Goal: Navigation & Orientation: Understand site structure

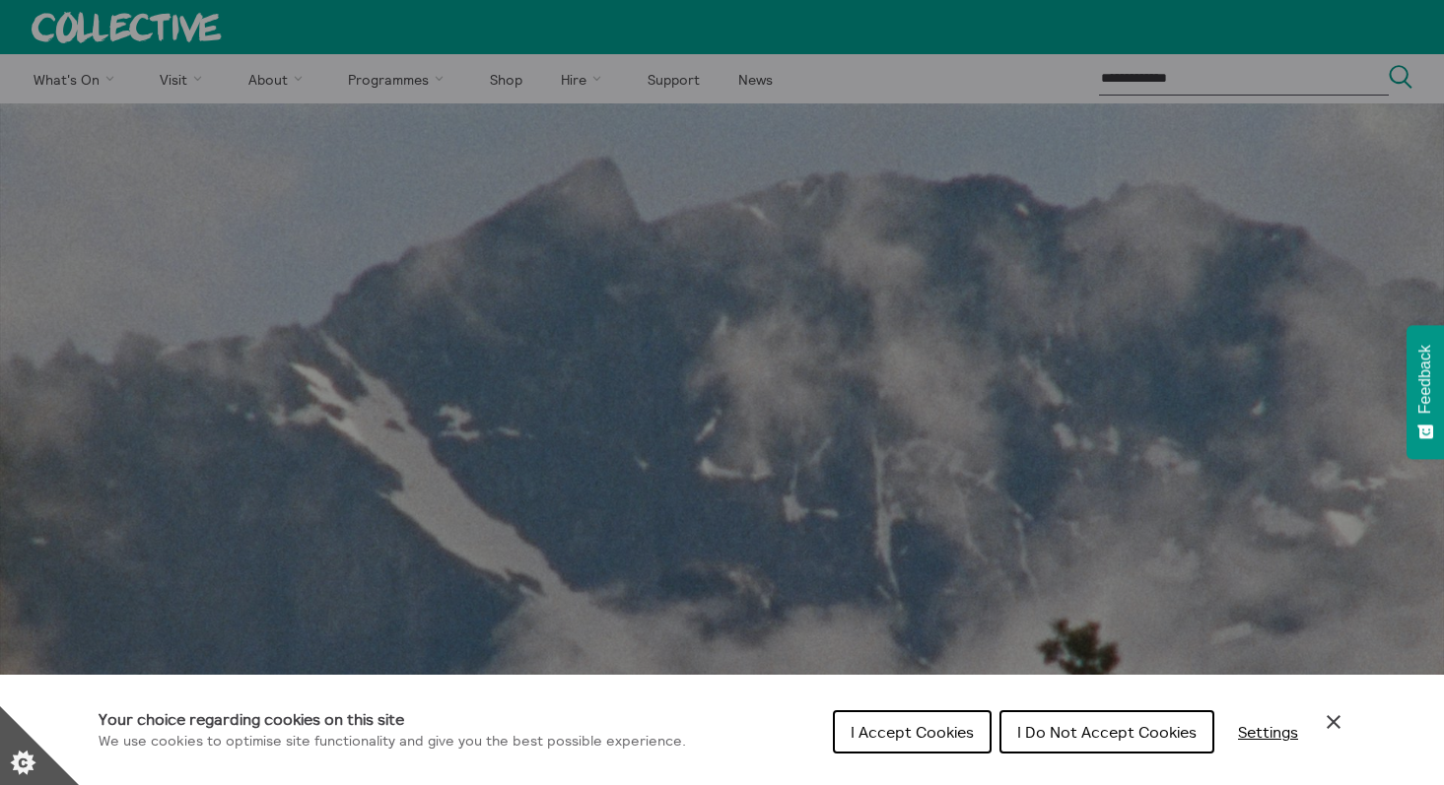
click at [1095, 736] on span "I Do Not Accept Cookies" at bounding box center [1106, 732] width 179 height 20
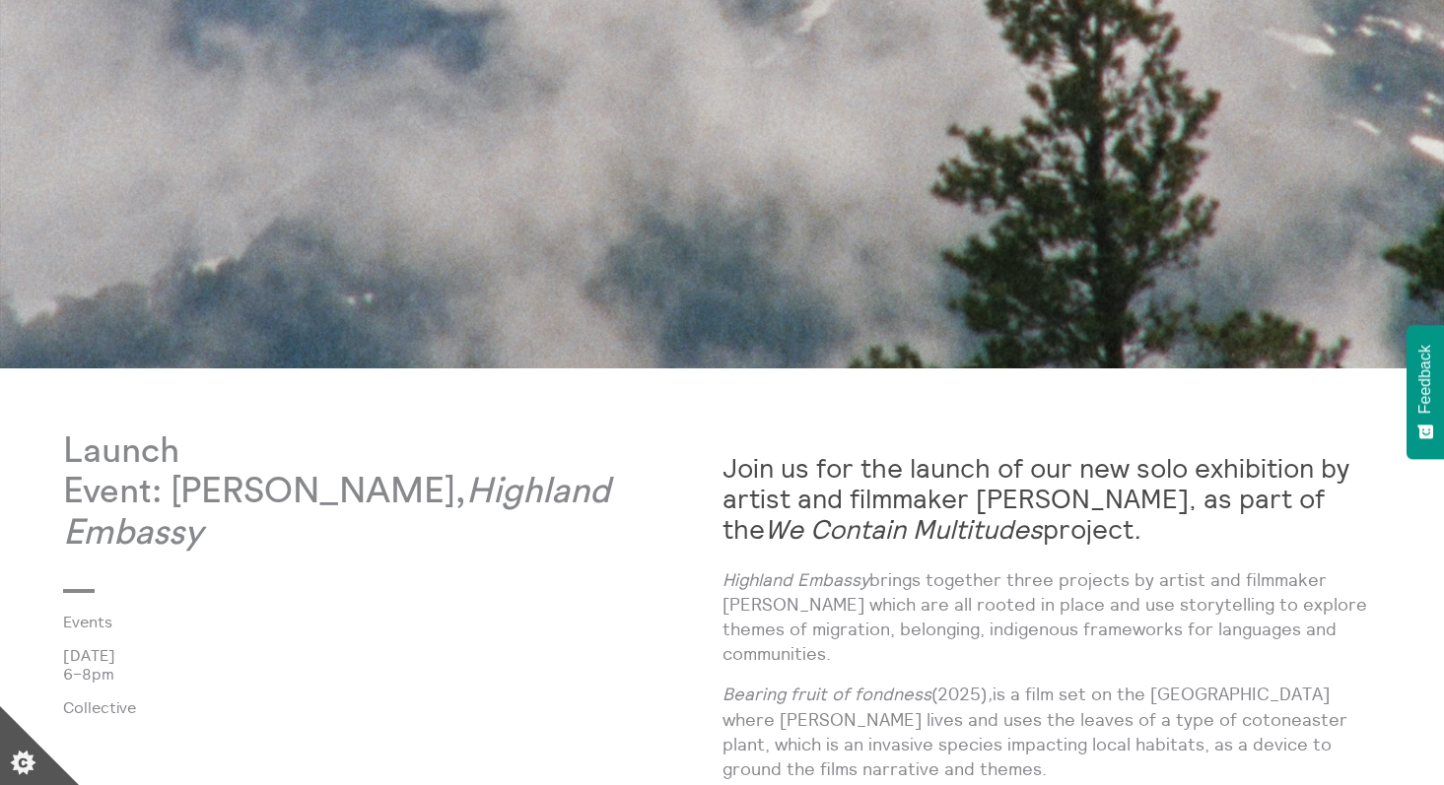
scroll to position [879, 0]
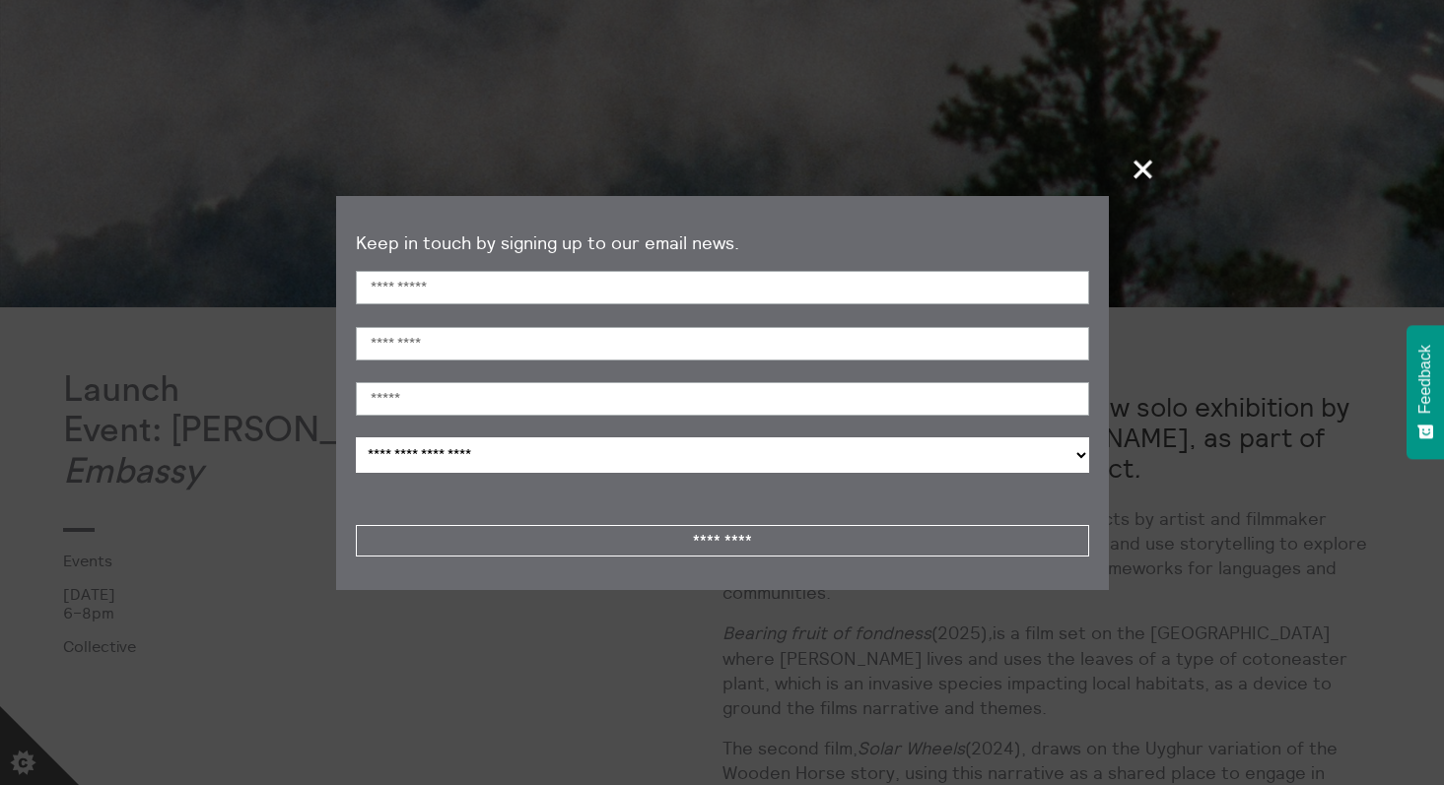
click at [1138, 169] on span "+" at bounding box center [1143, 169] width 58 height 58
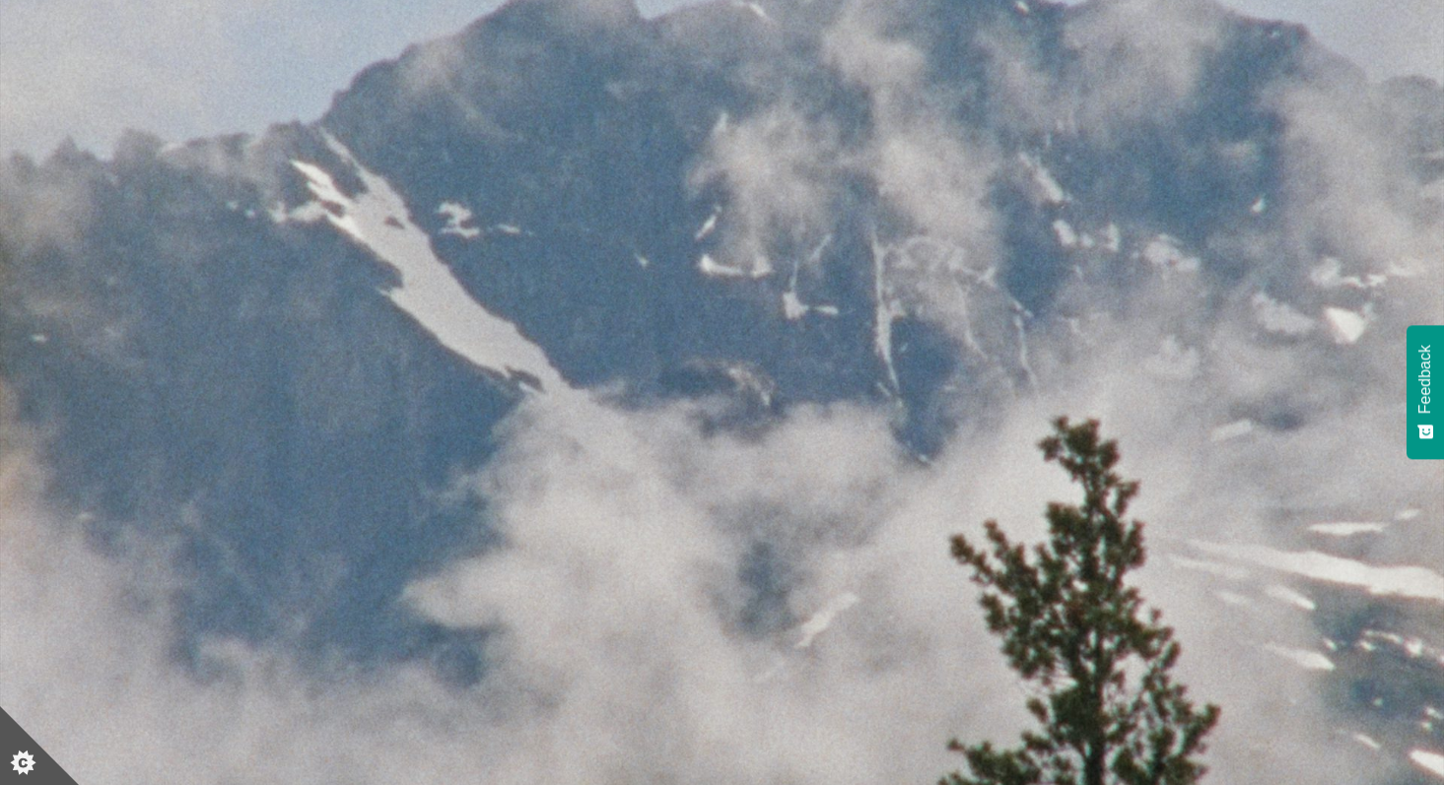
scroll to position [0, 0]
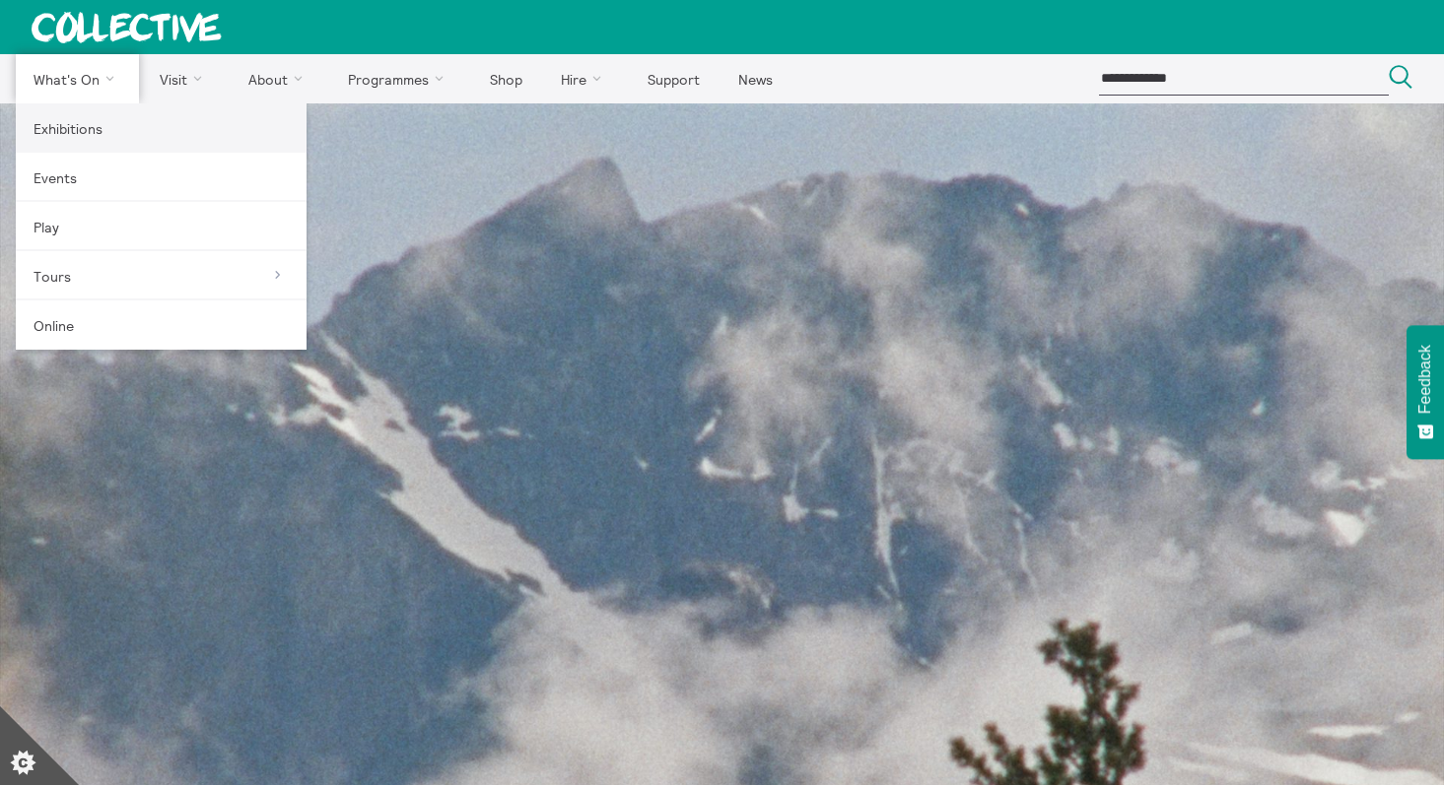
click at [79, 129] on link "Exhibitions" at bounding box center [161, 127] width 291 height 49
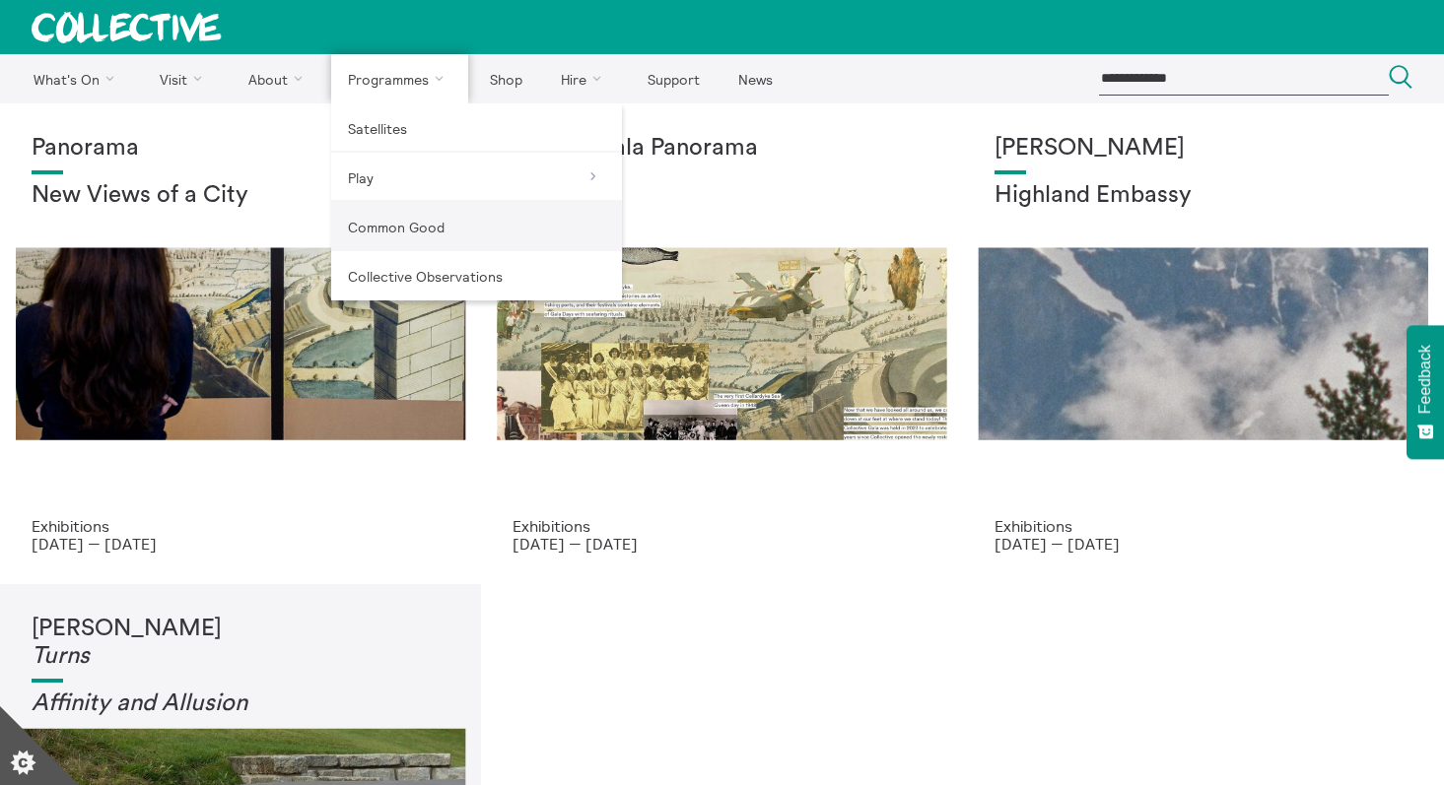
click at [428, 226] on link "Common Good" at bounding box center [476, 226] width 291 height 49
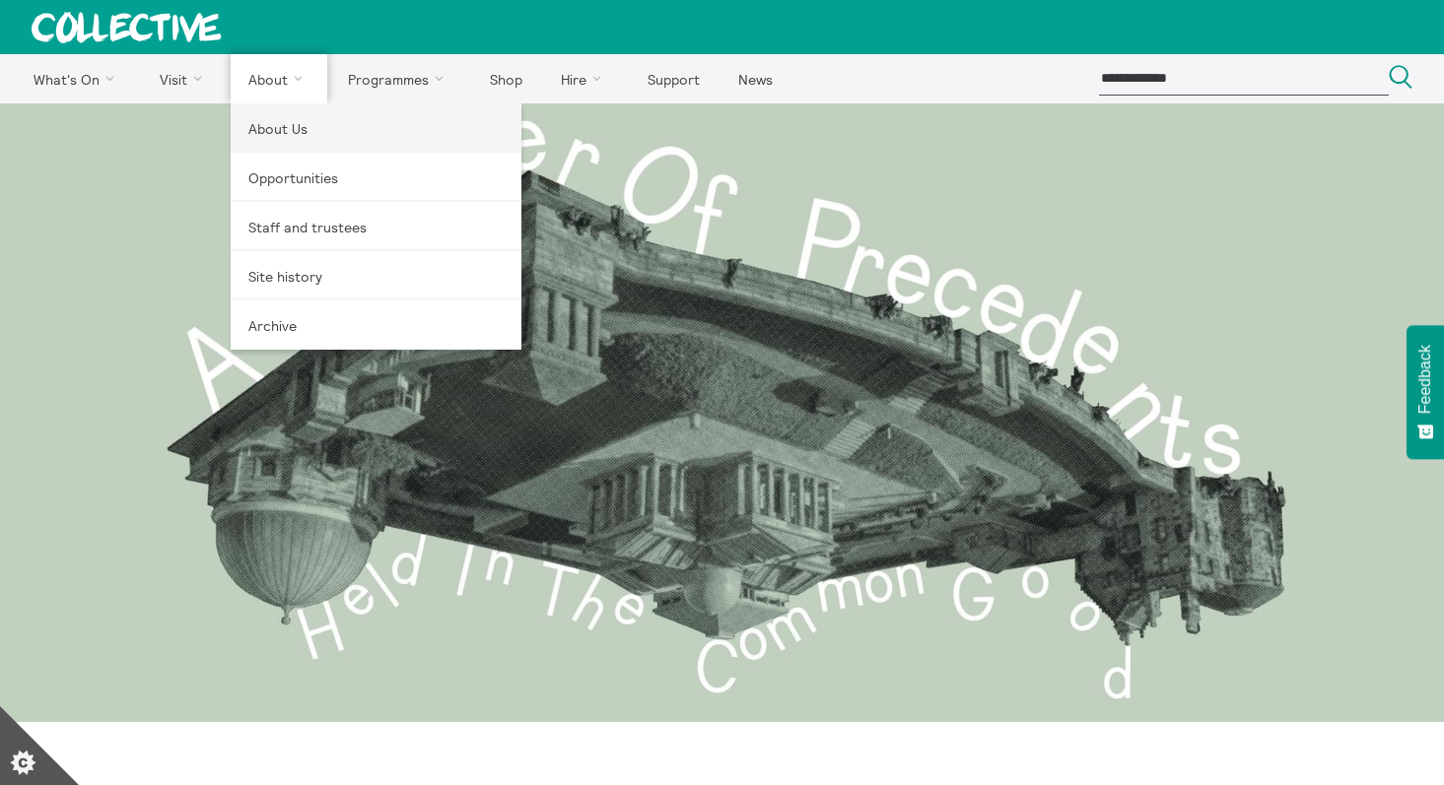
click at [272, 129] on link "About Us" at bounding box center [376, 127] width 291 height 49
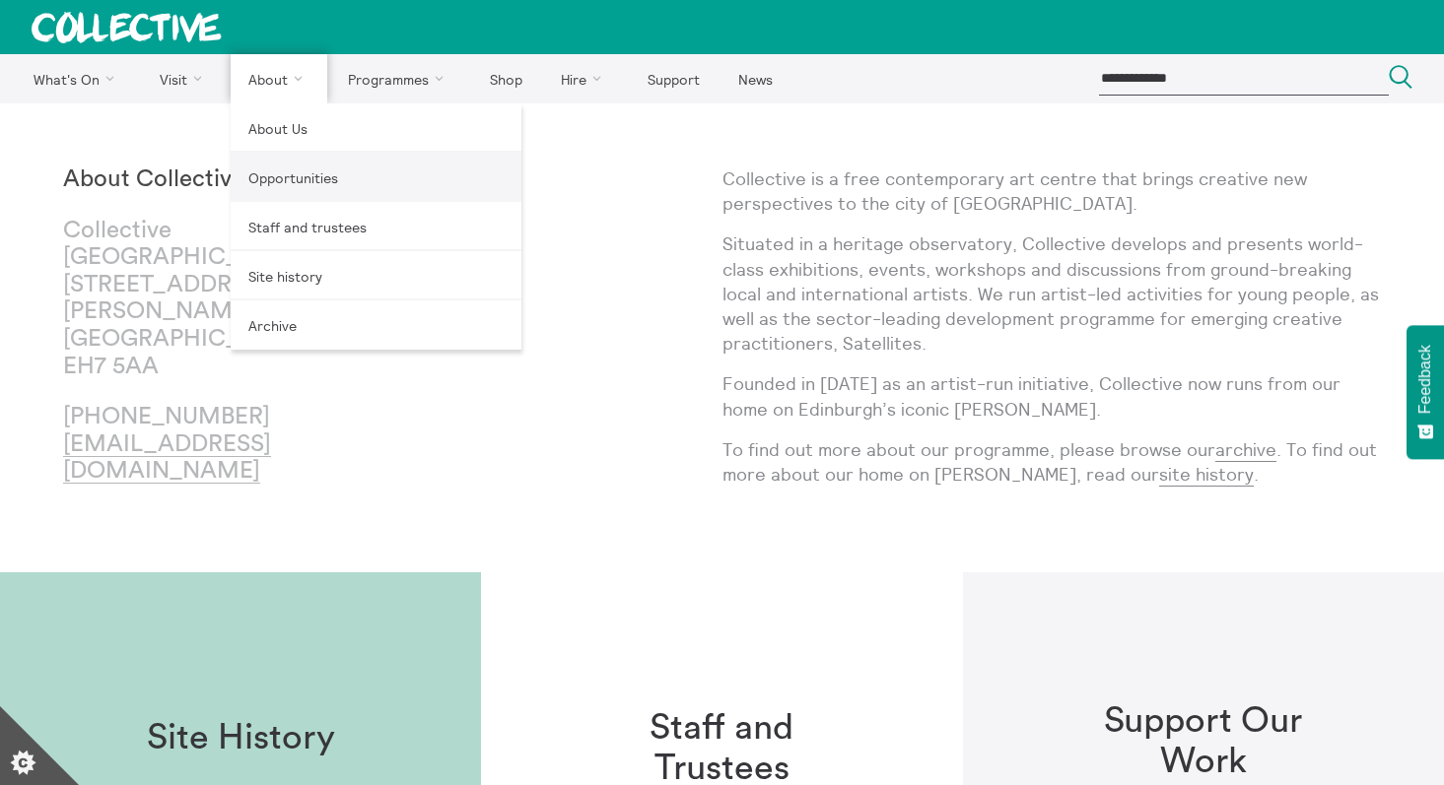
click at [287, 177] on link "Opportunities" at bounding box center [376, 177] width 291 height 49
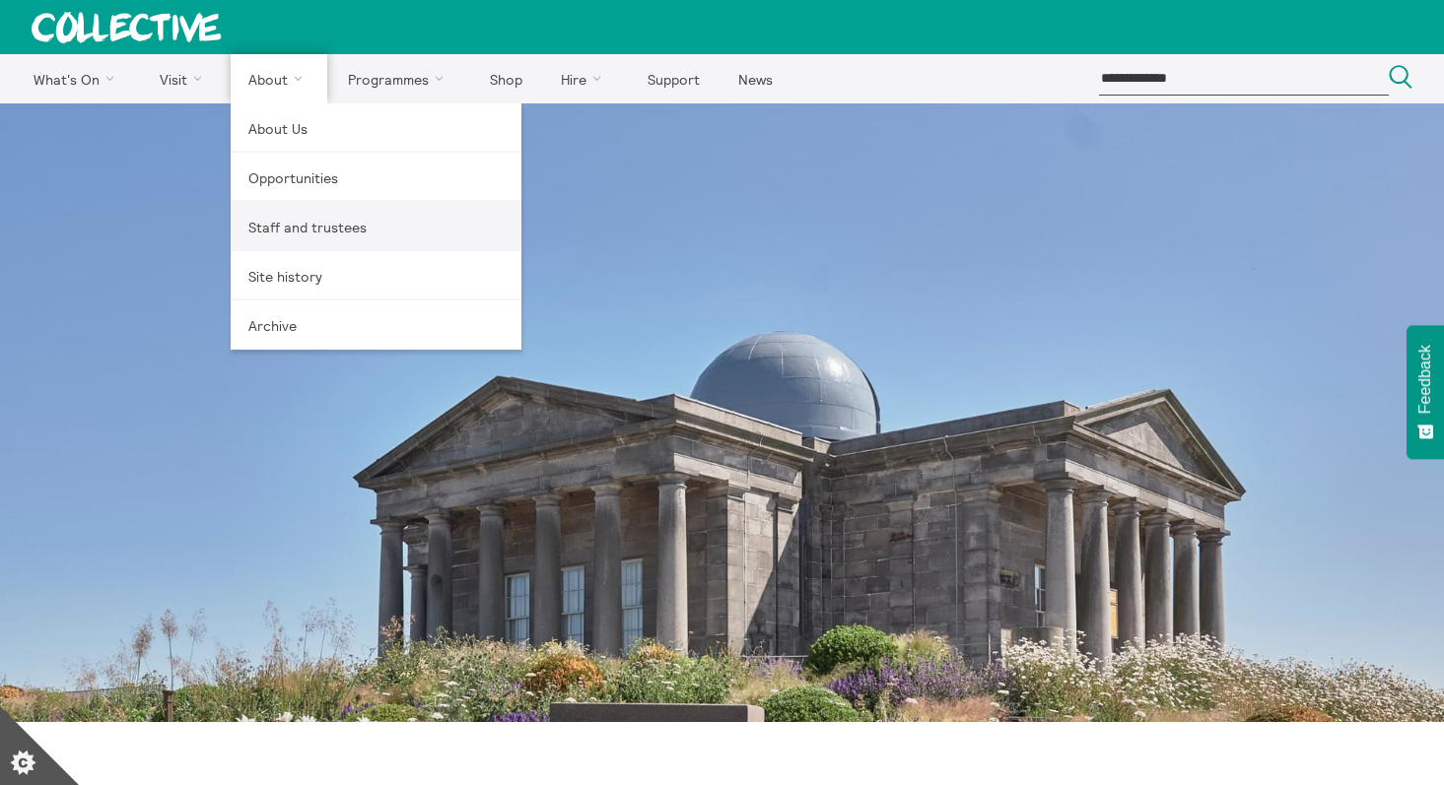
click at [334, 227] on link "Staff and trustees" at bounding box center [376, 226] width 291 height 49
